Goal: Task Accomplishment & Management: Complete application form

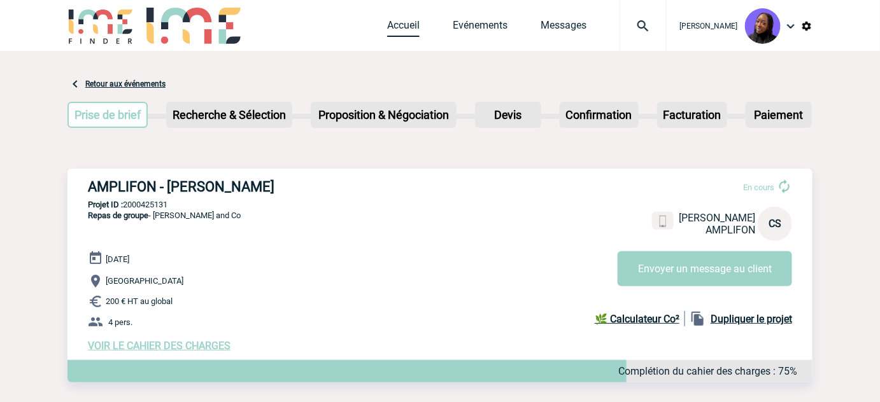
click at [395, 23] on link "Accueil" at bounding box center [403, 28] width 32 height 18
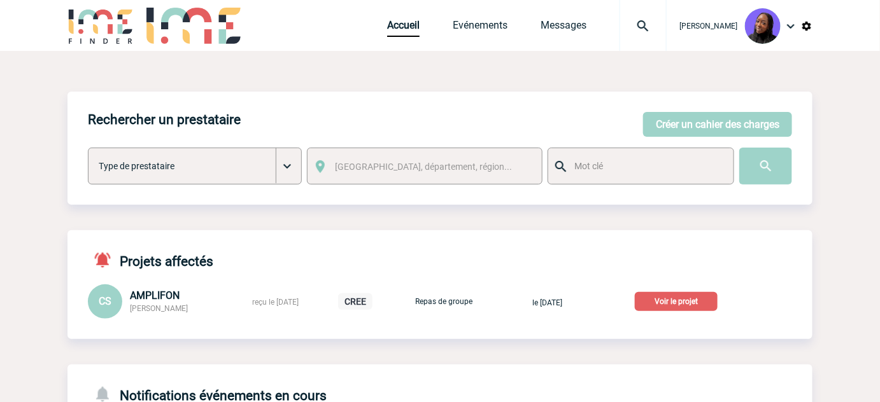
click at [663, 302] on p "Voir le projet" at bounding box center [676, 301] width 83 height 19
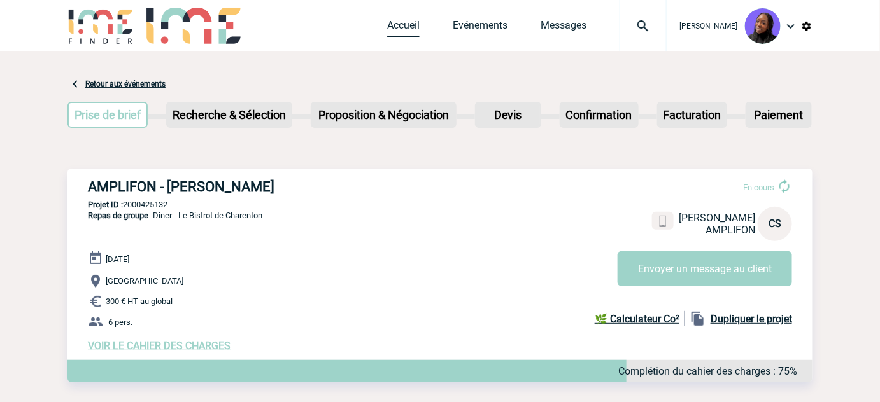
click at [407, 24] on link "Accueil" at bounding box center [403, 28] width 32 height 18
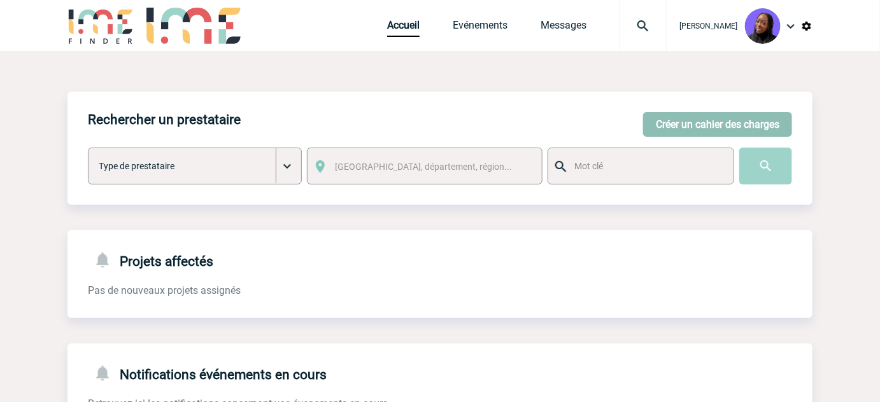
click at [672, 130] on button "Créer un cahier des charges" at bounding box center [717, 124] width 149 height 25
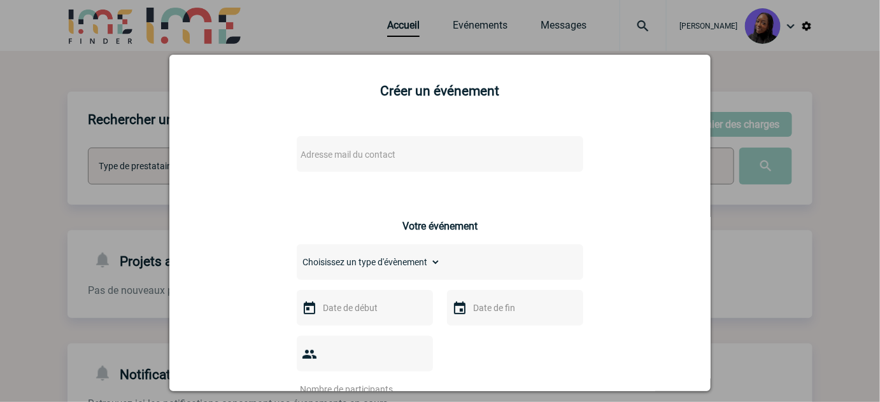
click at [370, 159] on span "Adresse mail du contact" at bounding box center [347, 155] width 95 height 10
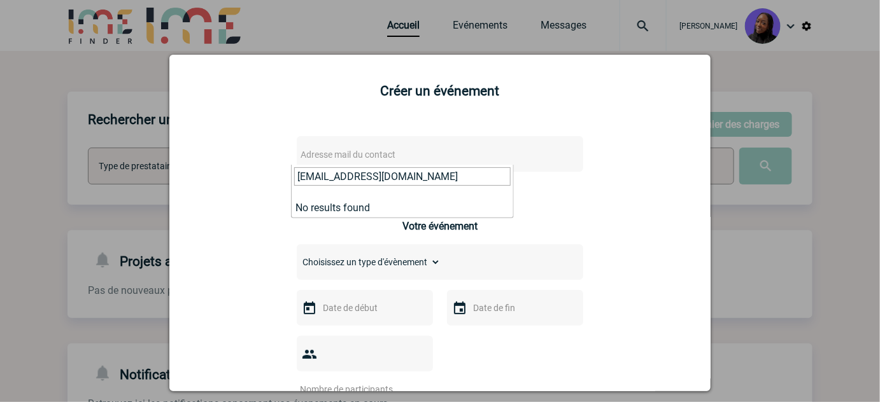
click at [297, 178] on input "Ashley.SOLER@3ds.com" at bounding box center [402, 176] width 216 height 18
click at [428, 178] on input "Ashley.SOLER@3ds.com" at bounding box center [402, 176] width 216 height 18
type input "Ashley.SOLER@3ds.com"
click at [372, 172] on input "Ashley.SOLER@3ds.com" at bounding box center [402, 176] width 216 height 18
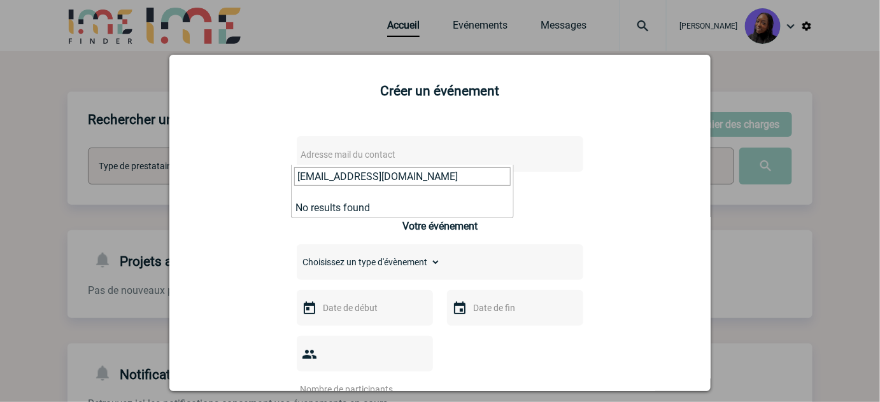
click at [372, 172] on input "Ashley.SOLER@3ds.com" at bounding box center [402, 176] width 216 height 18
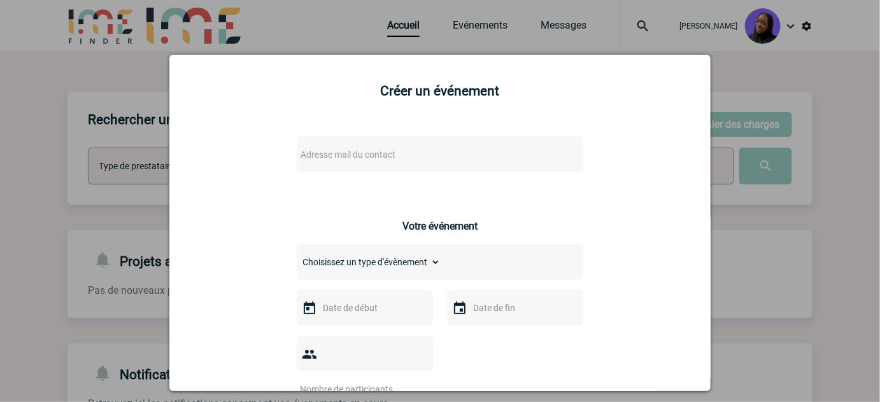
click at [32, 132] on div at bounding box center [440, 201] width 880 height 402
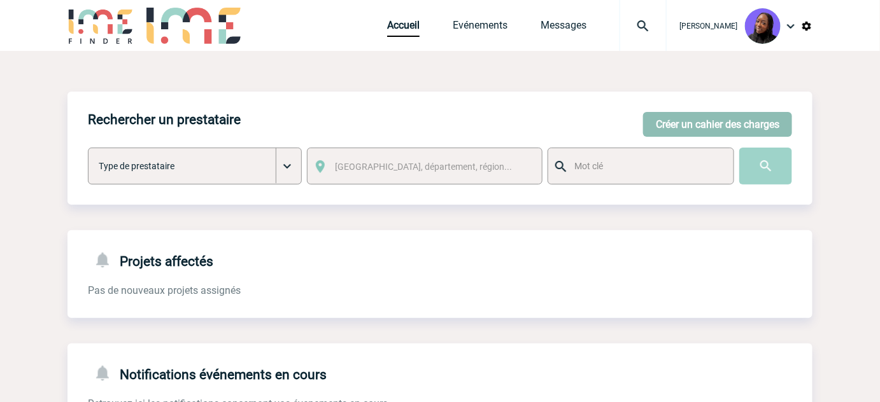
click at [689, 127] on button "Créer un cahier des charges" at bounding box center [717, 124] width 149 height 25
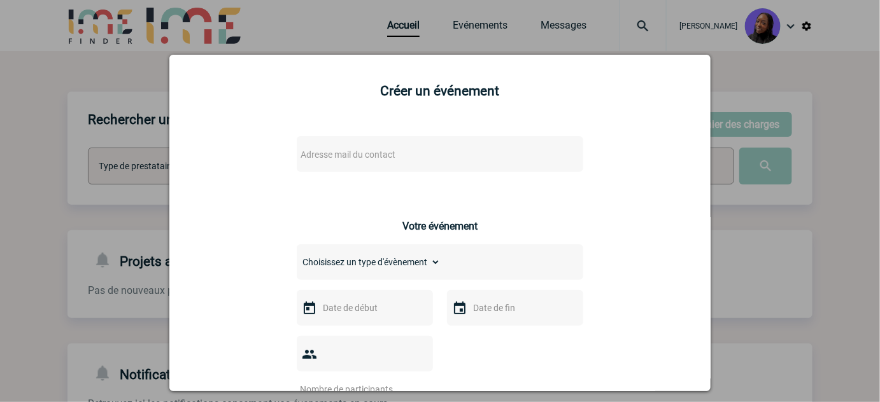
click at [382, 159] on span "Adresse mail du contact" at bounding box center [347, 155] width 95 height 10
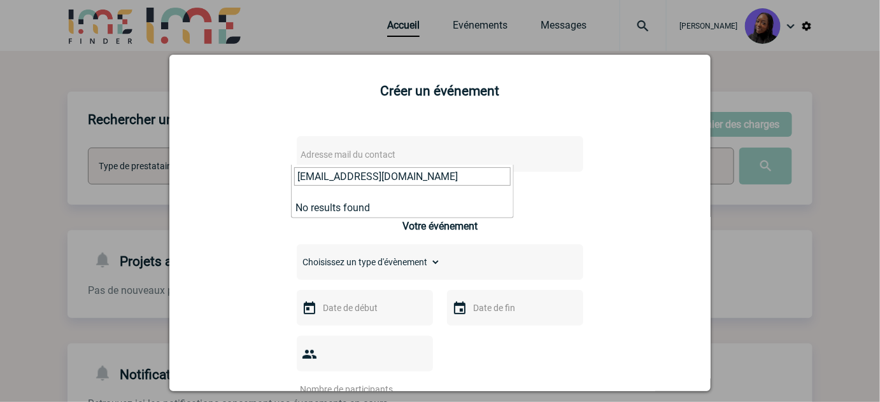
type input "Ashley.SOLER@3ds.com"
